Goal: Information Seeking & Learning: Learn about a topic

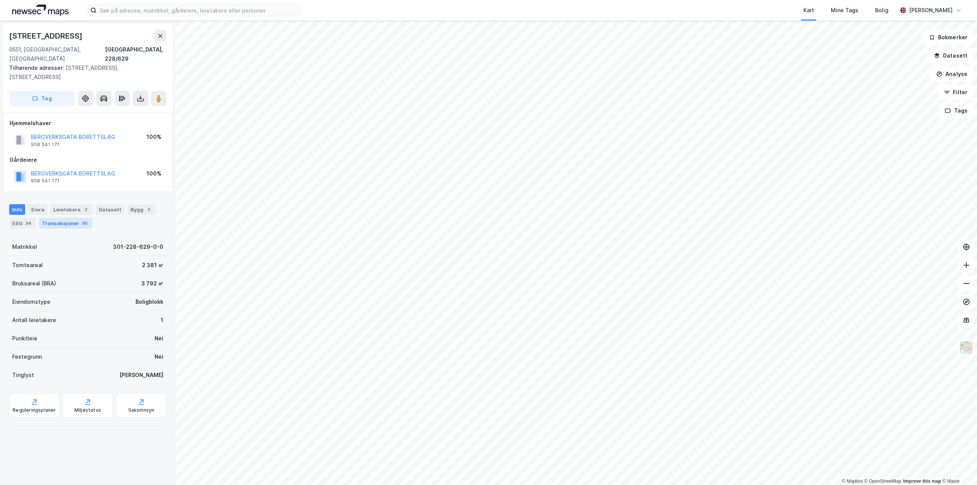
click at [58, 218] on div "Transaksjoner 95" at bounding box center [65, 223] width 53 height 11
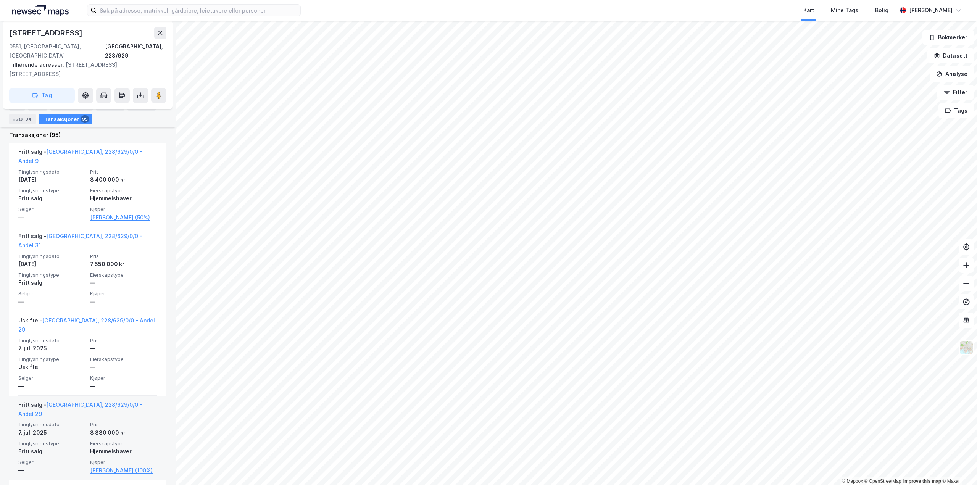
scroll to position [191, 0]
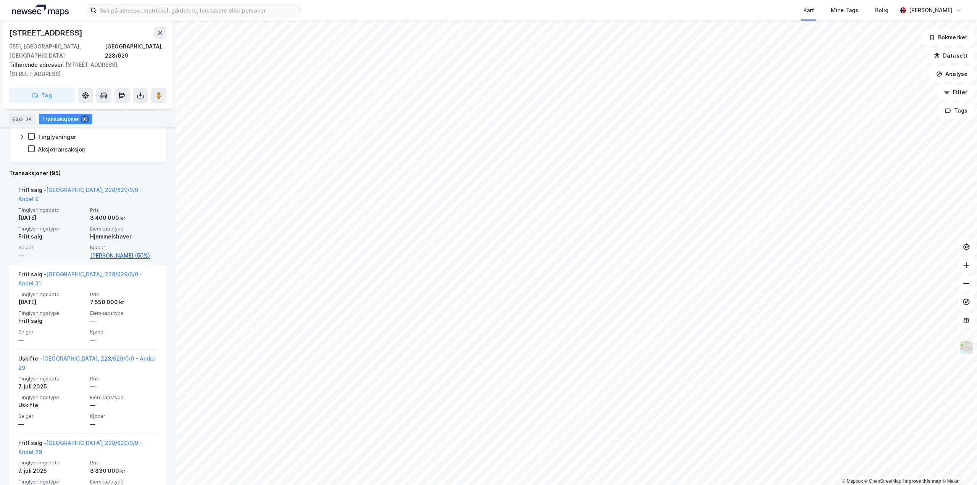
click at [96, 251] on link "[PERSON_NAME] (50%)" at bounding box center [123, 255] width 67 height 9
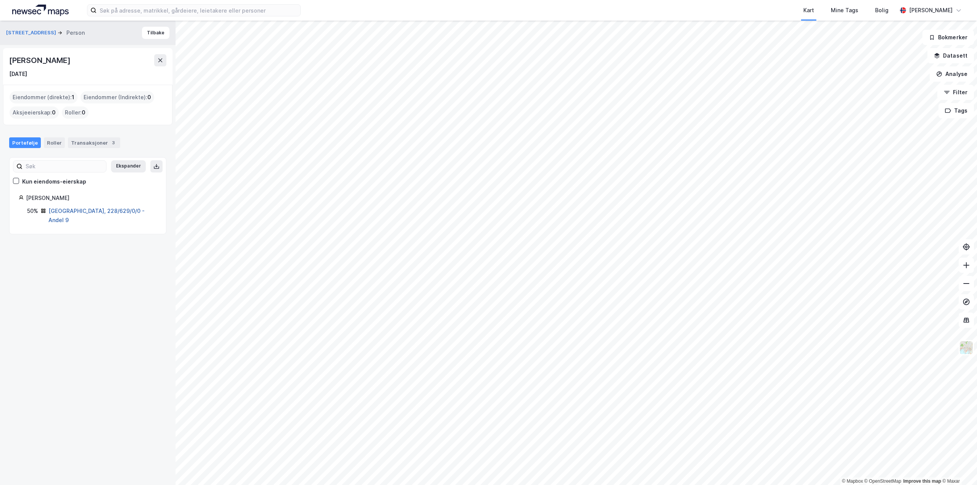
click at [111, 208] on link "[GEOGRAPHIC_DATA], 228/629/0/0 - Andel 9" at bounding box center [96, 216] width 96 height 16
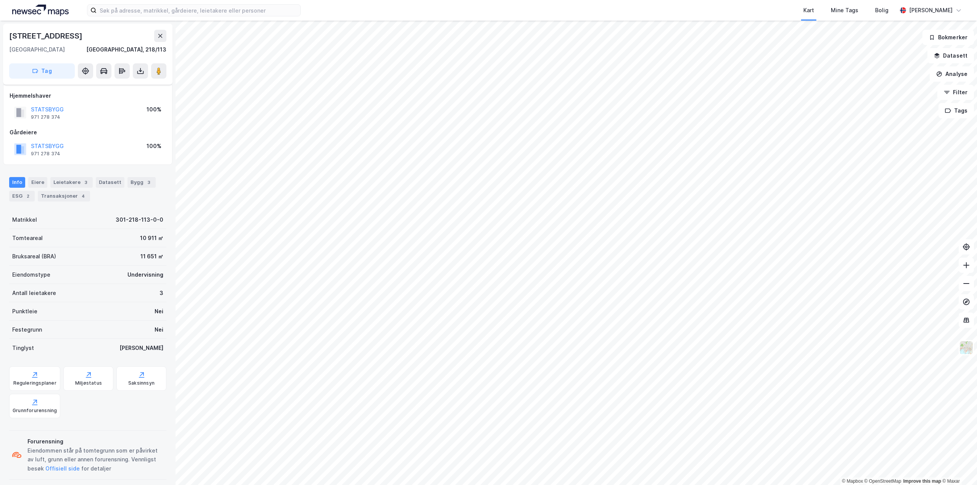
scroll to position [7, 0]
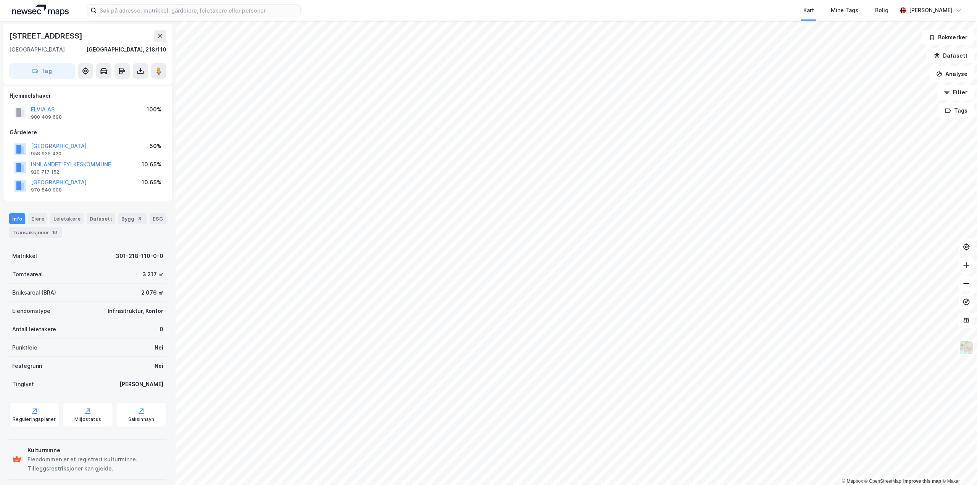
scroll to position [7, 0]
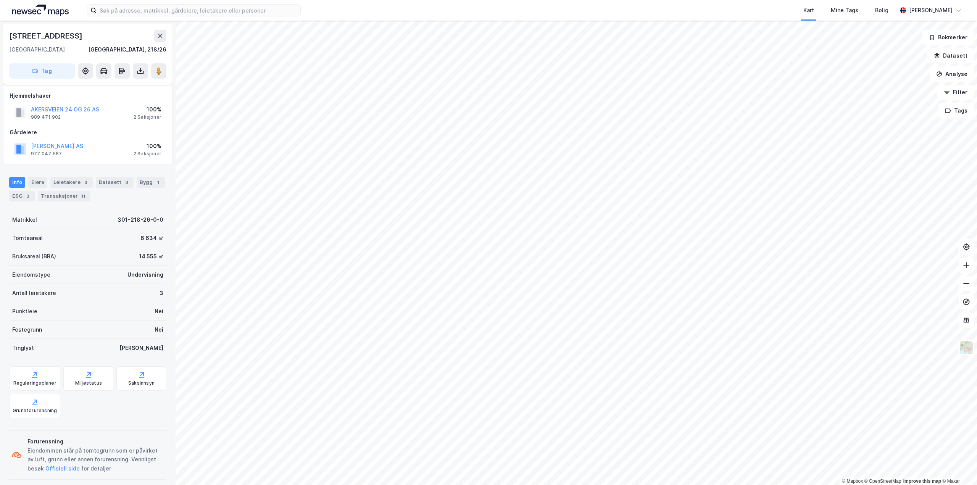
scroll to position [7, 0]
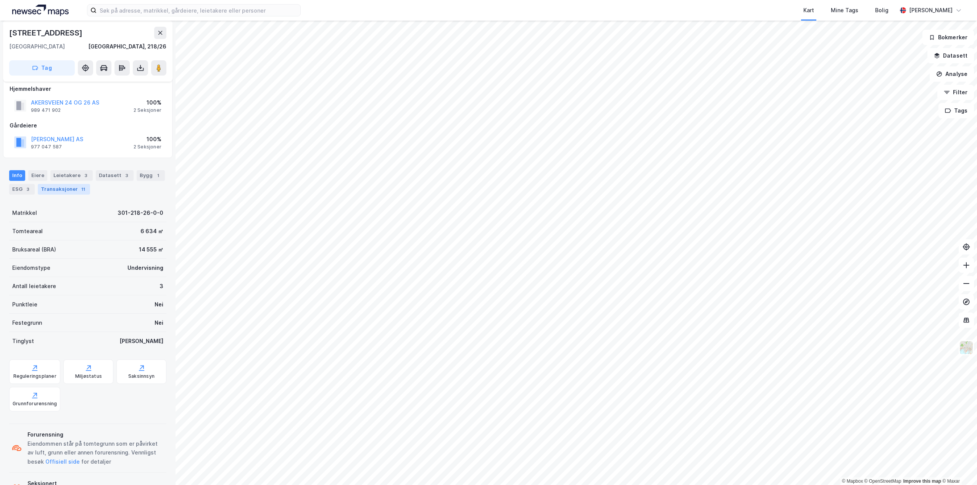
click at [61, 184] on div "Transaksjoner 11" at bounding box center [64, 189] width 52 height 11
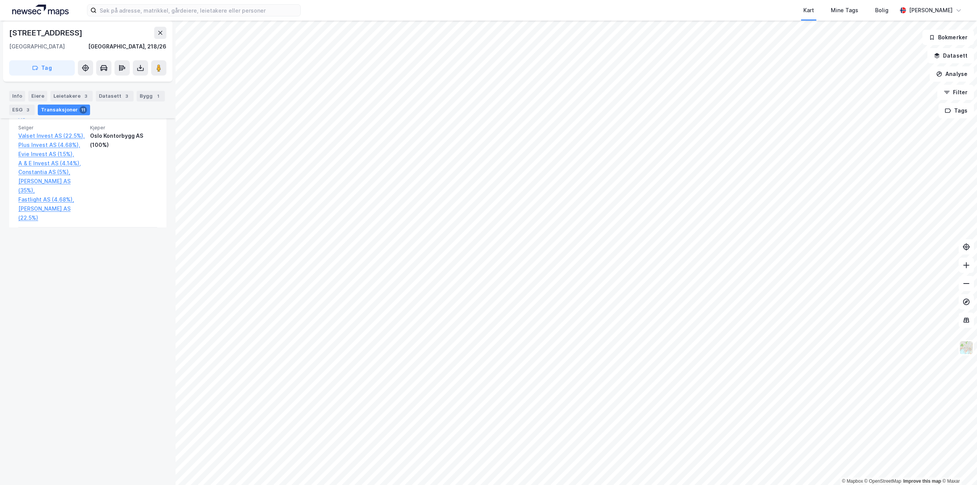
scroll to position [2001, 0]
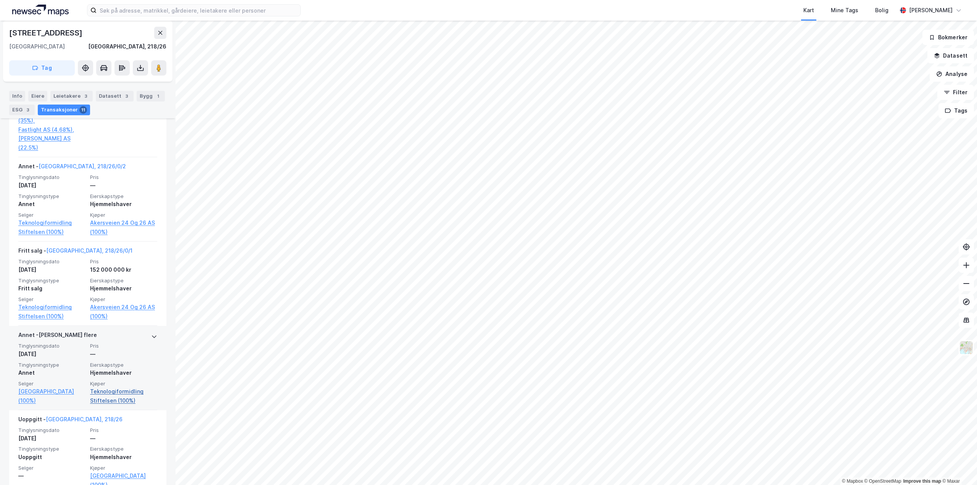
click at [118, 391] on link "Teknologiformidling Stiftelsen (100%)" at bounding box center [123, 396] width 67 height 18
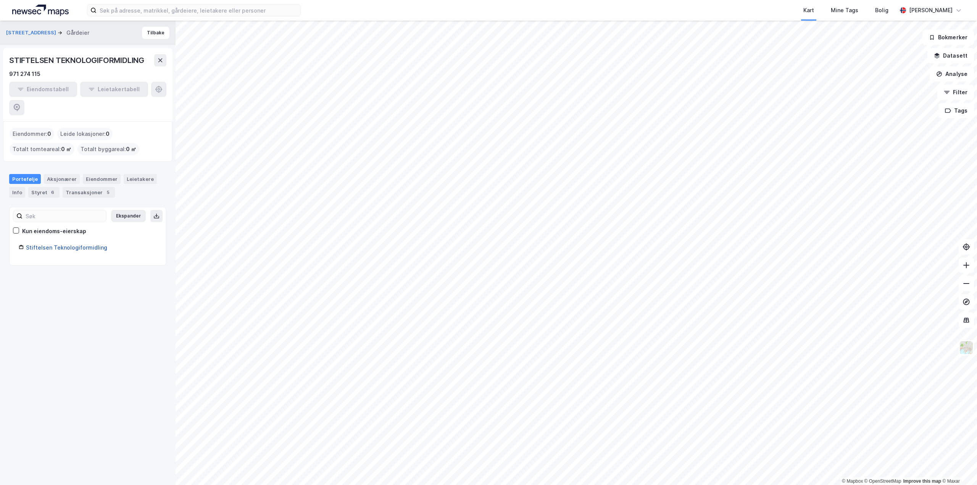
click at [78, 244] on link "Stiftelsen Teknologiformidling" at bounding box center [66, 247] width 81 height 6
